Goal: Find specific page/section: Find specific page/section

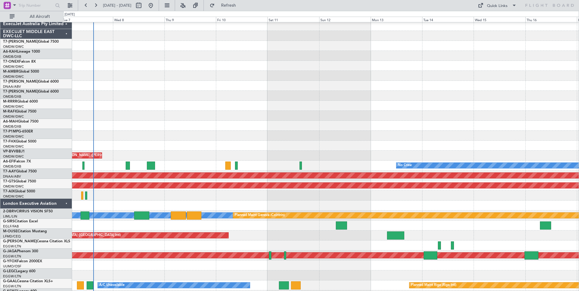
scroll to position [281, 0]
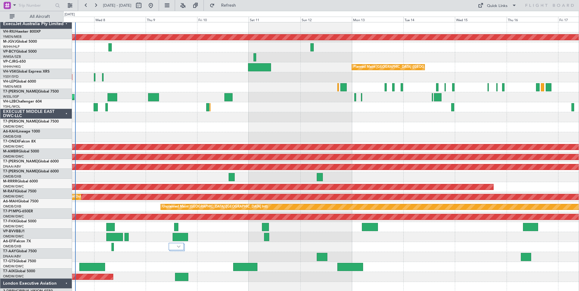
click at [53, 20] on div "ExecuJet Australia Pty Limited" at bounding box center [36, 24] width 72 height 10
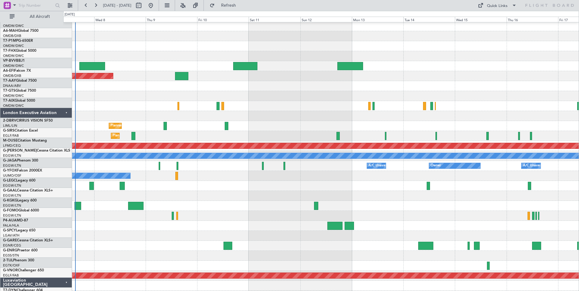
scroll to position [121, 0]
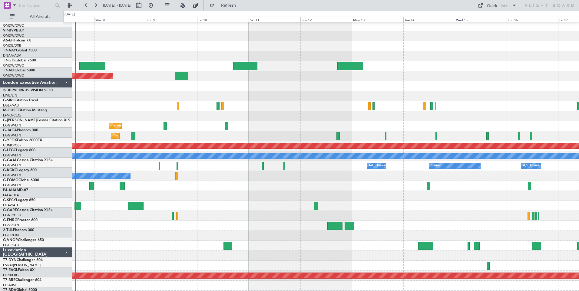
click at [53, 248] on div "Luxaviation [GEOGRAPHIC_DATA]" at bounding box center [36, 253] width 72 height 10
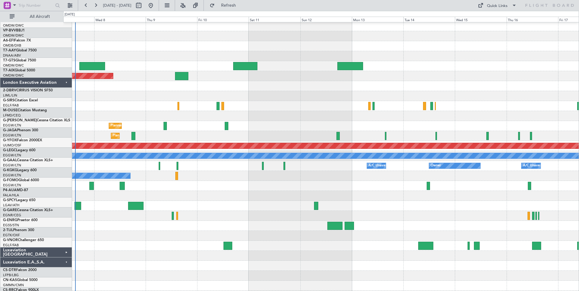
click at [53, 258] on div "Luxaviation E.A.,S.A." at bounding box center [36, 263] width 72 height 10
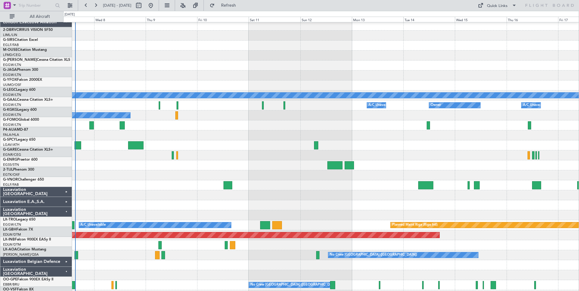
scroll to position [233, 0]
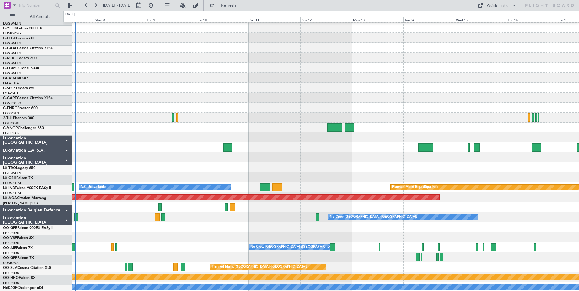
scroll to position [219, 0]
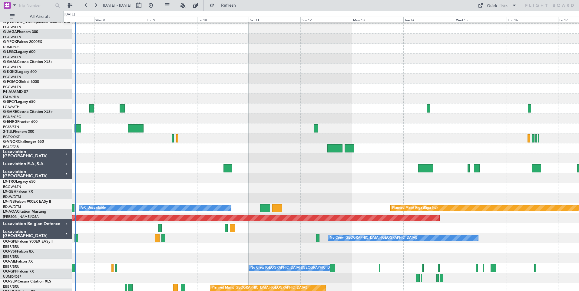
scroll to position [199, 0]
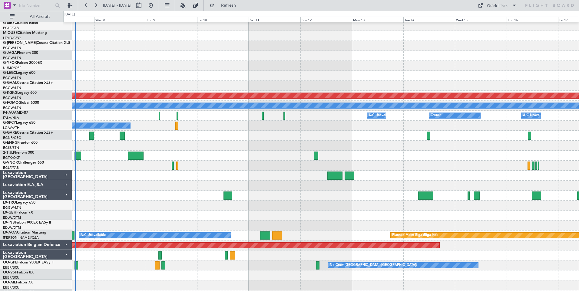
scroll to position [171, 0]
